Goal: Task Accomplishment & Management: Use online tool/utility

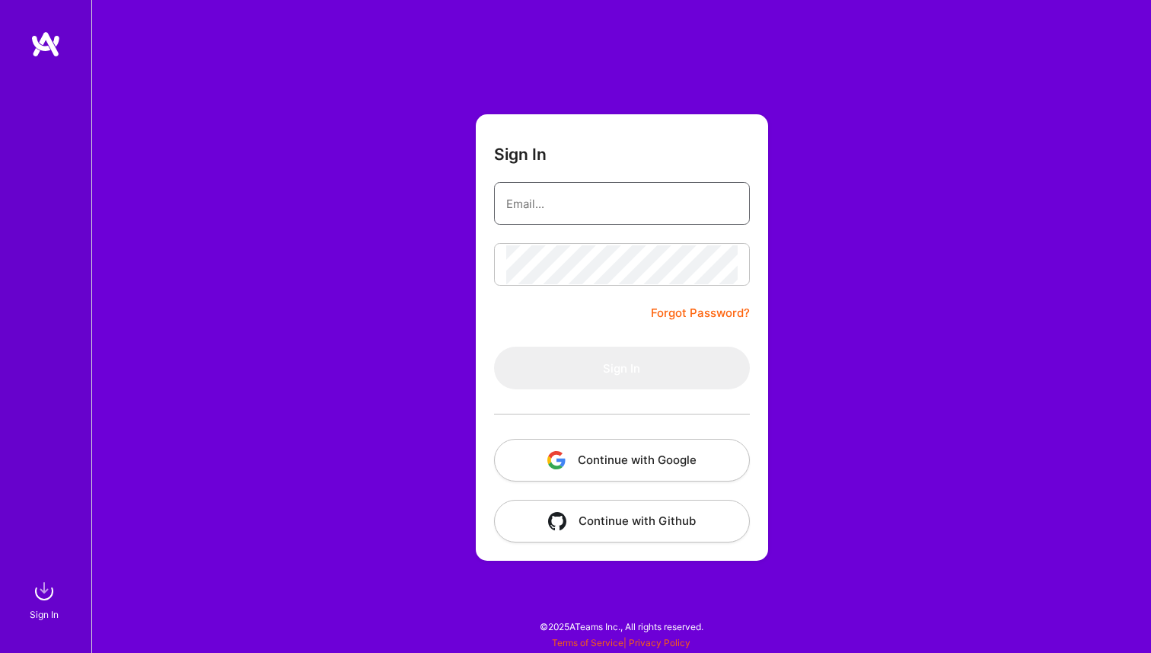
click at [700, 204] on input "email" at bounding box center [621, 203] width 231 height 39
type input "raul.ogh@gmail.com"
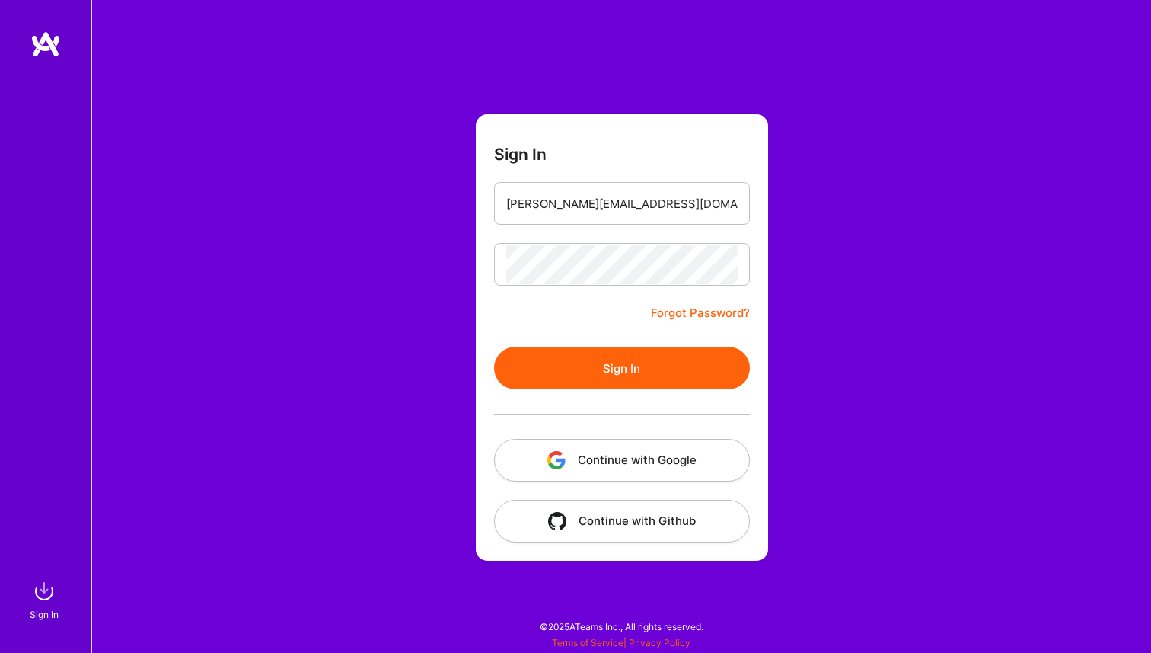
click at [626, 359] on button "Sign In" at bounding box center [622, 367] width 256 height 43
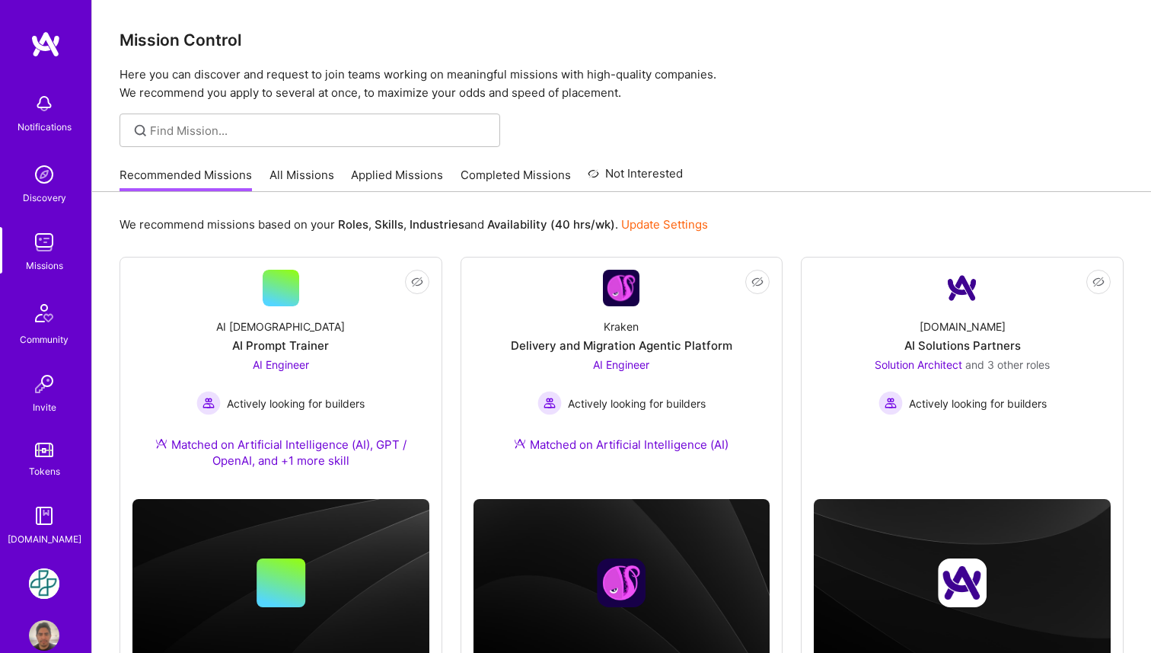
click at [40, 587] on img at bounding box center [44, 583] width 30 height 30
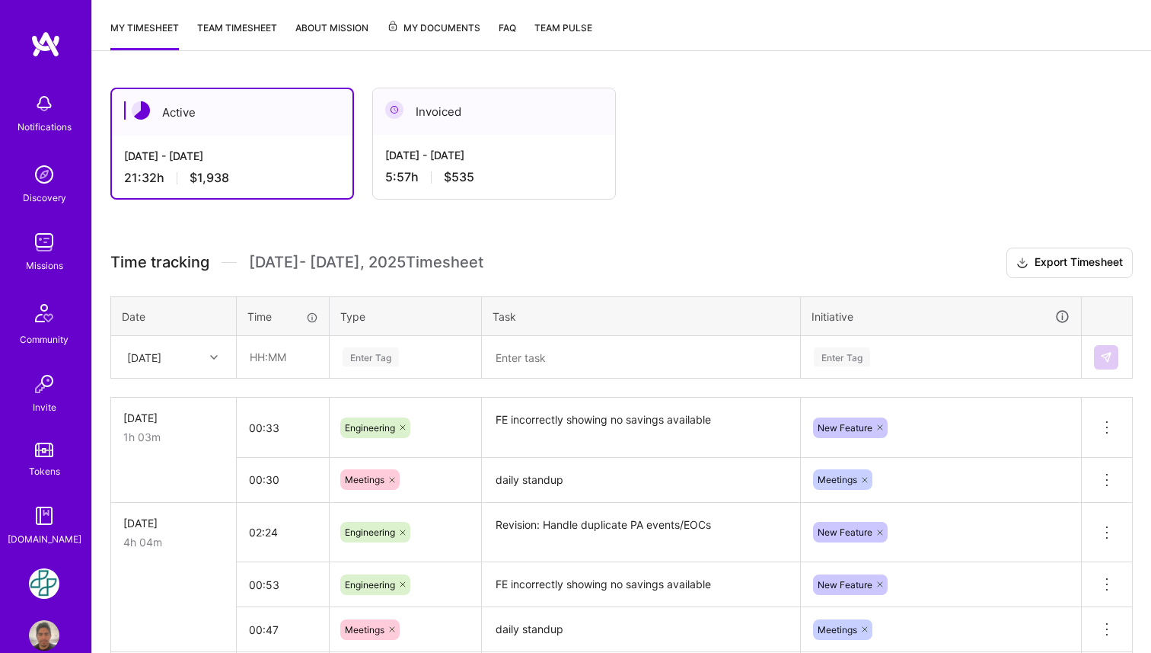
scroll to position [212, 0]
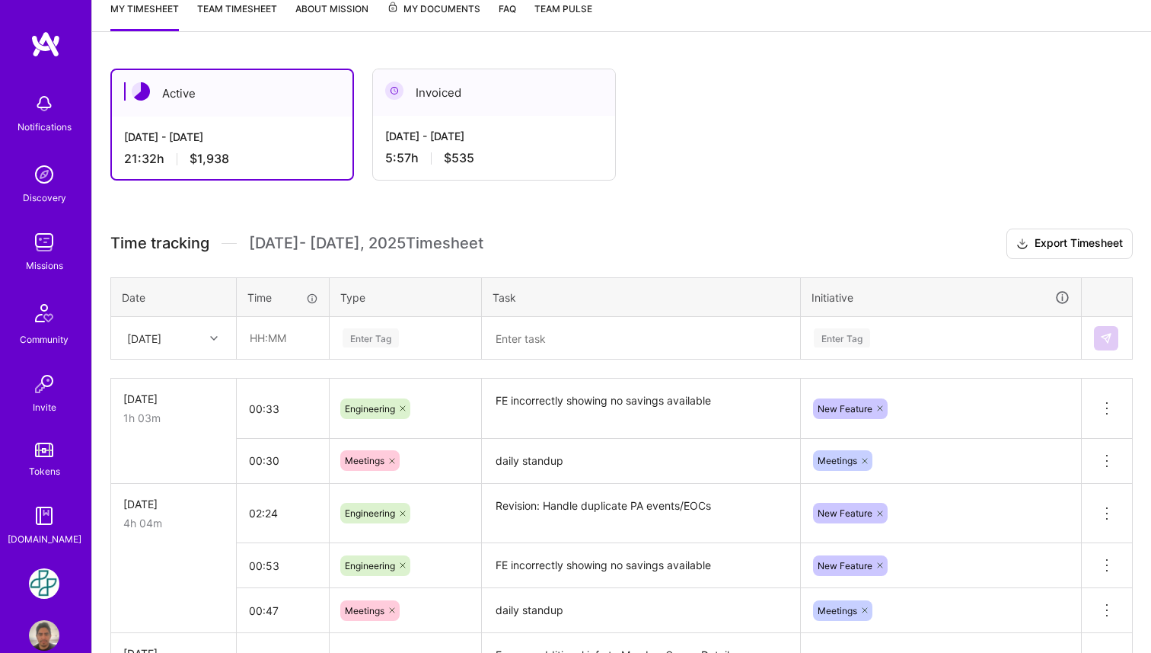
click at [575, 249] on h3 "Time tracking Aug 16 - Aug 31 , 2025 Timesheet Export Timesheet" at bounding box center [621, 243] width 1023 height 30
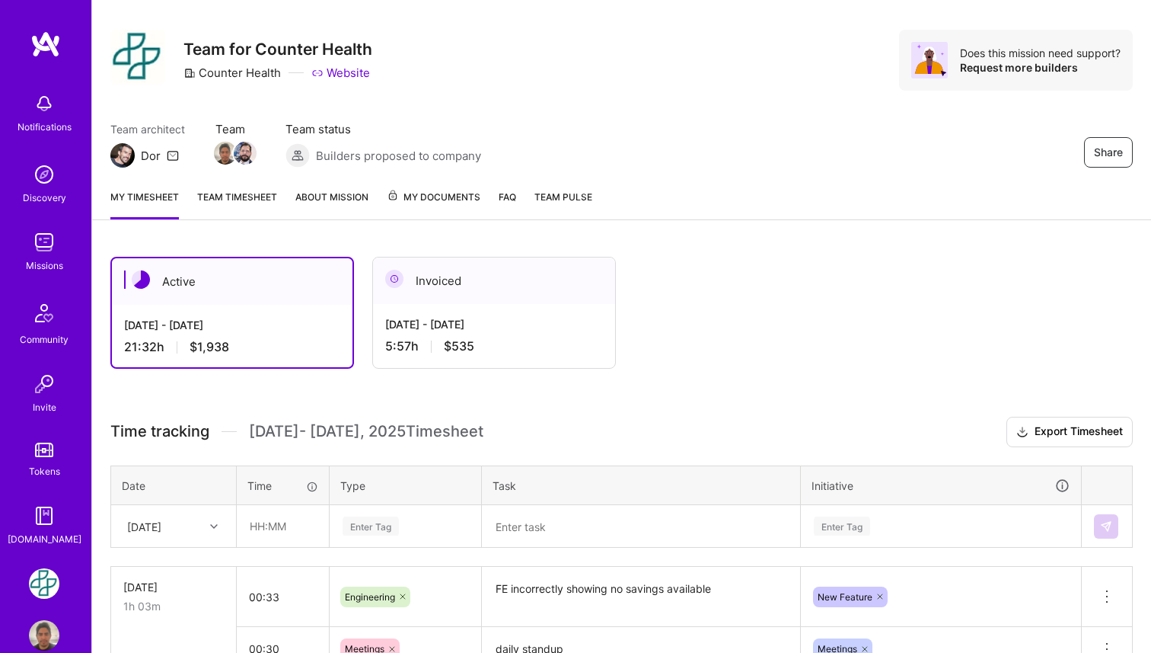
scroll to position [0, 0]
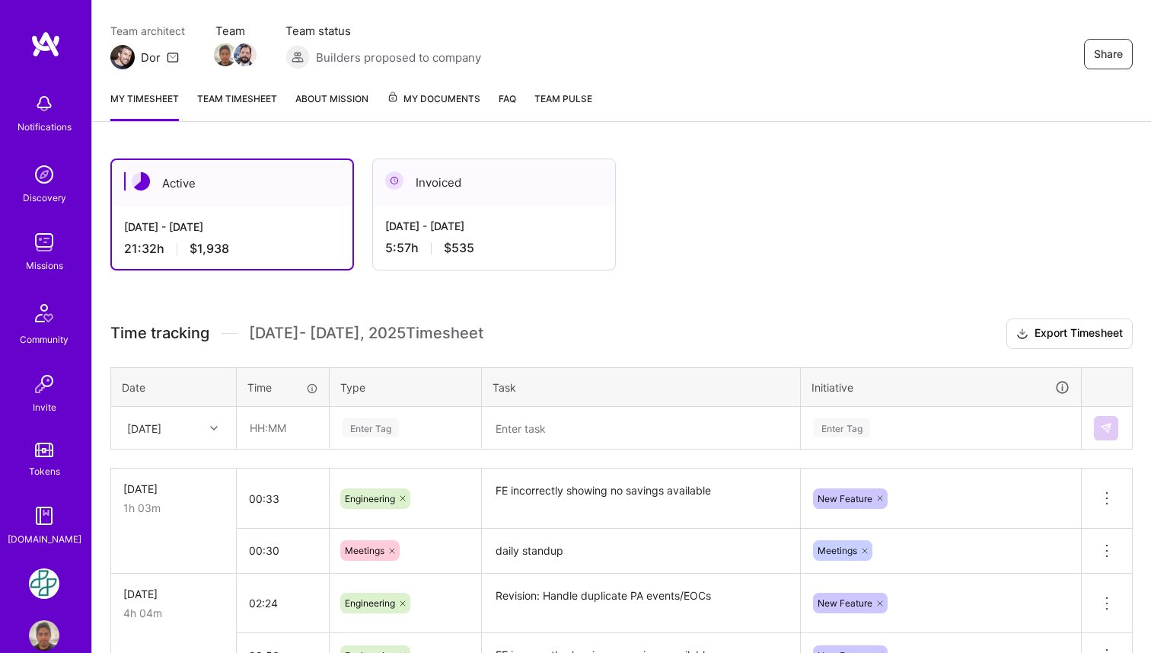
click at [592, 325] on h3 "Time tracking Aug 16 - Aug 31 , 2025 Timesheet Export Timesheet" at bounding box center [621, 333] width 1023 height 30
